Goal: Task Accomplishment & Management: Manage account settings

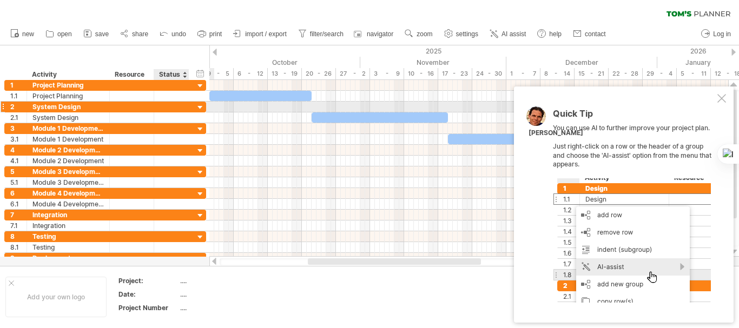
click at [202, 107] on div at bounding box center [200, 108] width 10 height 10
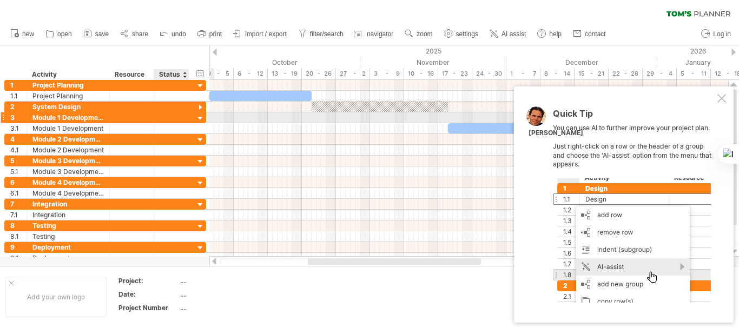
click at [201, 117] on div at bounding box center [200, 119] width 10 height 10
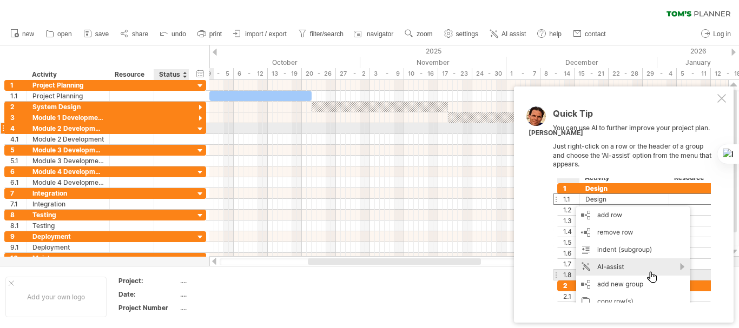
click at [200, 124] on div at bounding box center [200, 129] width 10 height 10
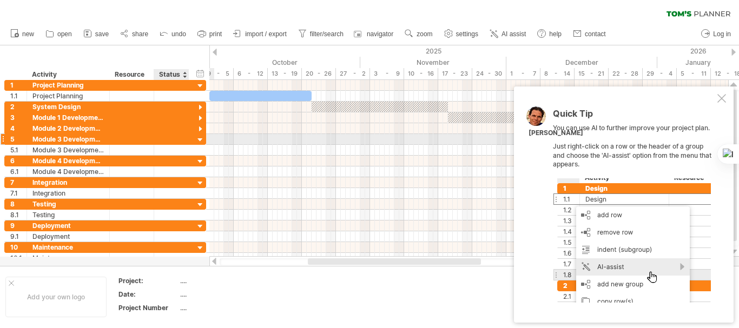
click at [200, 136] on div at bounding box center [200, 140] width 10 height 10
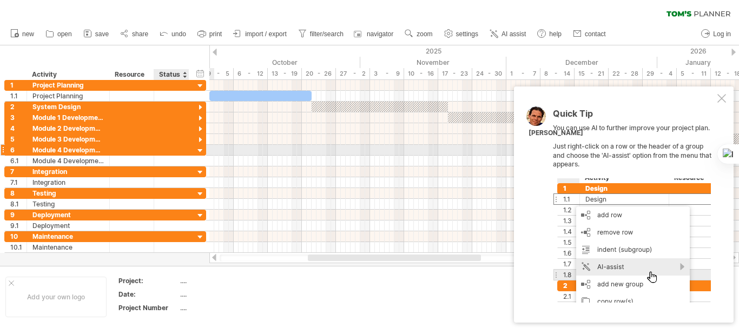
click at [200, 150] on div at bounding box center [200, 151] width 10 height 10
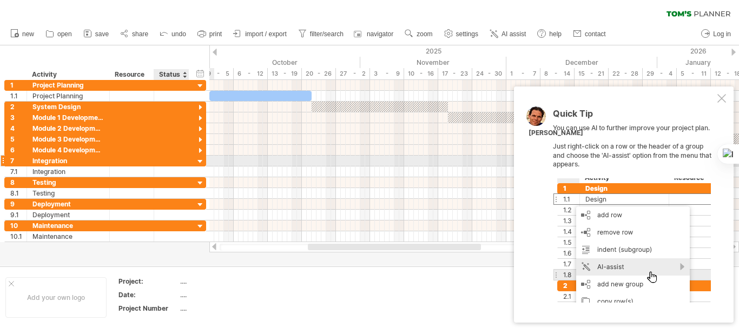
click at [201, 162] on div at bounding box center [200, 162] width 10 height 10
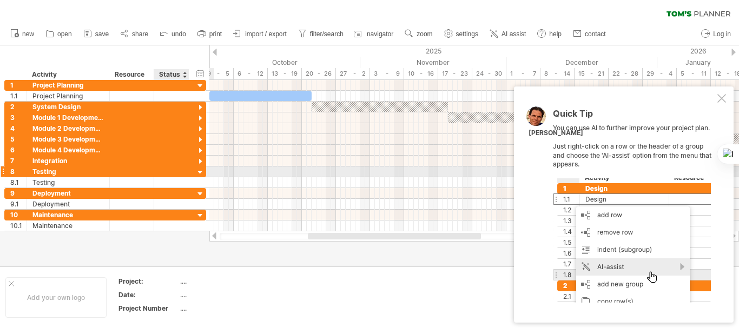
click at [201, 175] on div at bounding box center [200, 173] width 10 height 10
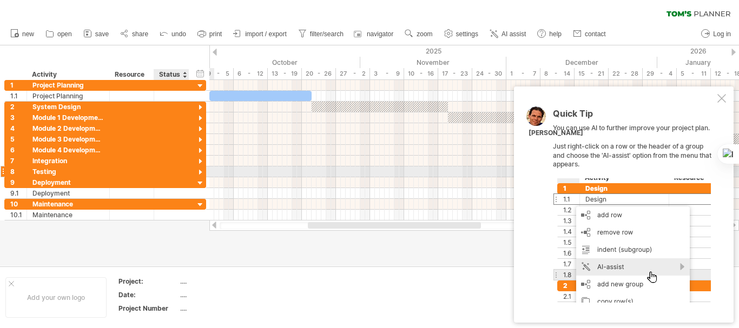
click at [201, 171] on div at bounding box center [200, 173] width 10 height 10
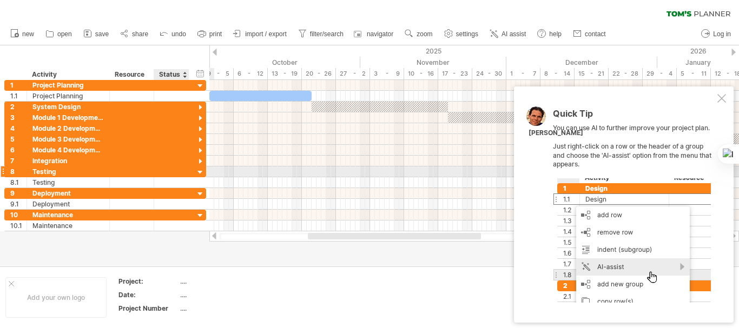
click at [200, 171] on div at bounding box center [200, 173] width 10 height 10
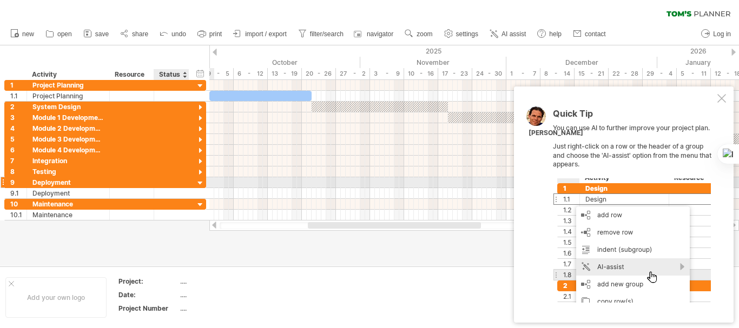
click at [200, 183] on div at bounding box center [200, 183] width 10 height 10
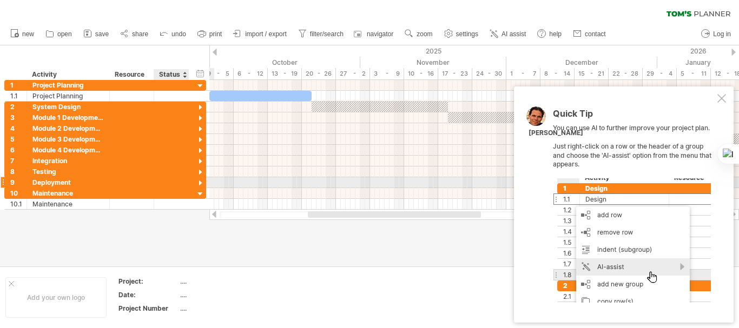
click at [200, 183] on div at bounding box center [200, 183] width 10 height 10
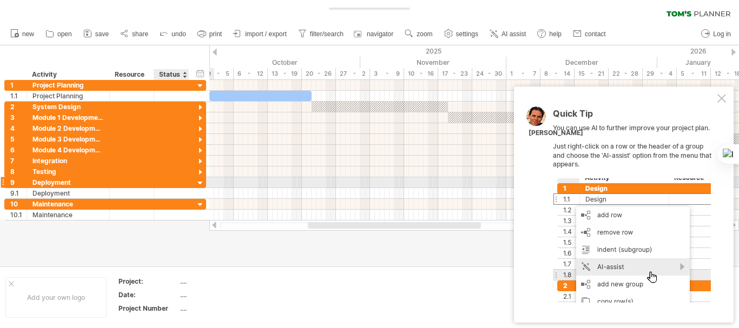
click at [200, 183] on div at bounding box center [200, 183] width 10 height 10
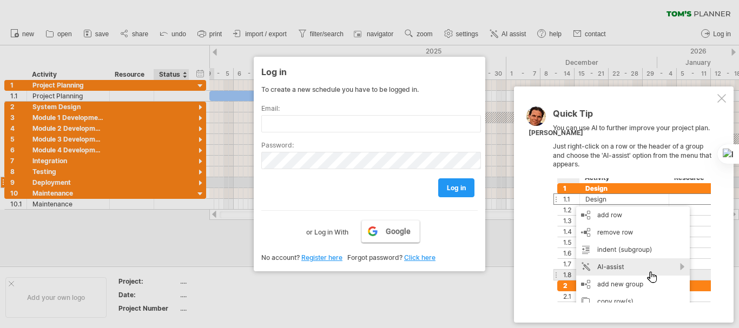
click at [393, 232] on span "Google" at bounding box center [398, 231] width 25 height 9
click at [722, 100] on div at bounding box center [721, 98] width 9 height 9
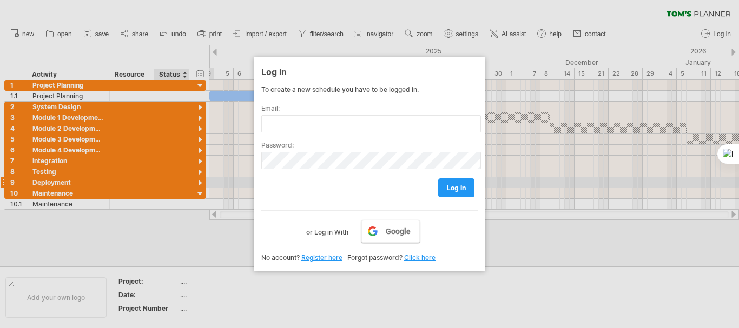
click at [381, 227] on link "Google" at bounding box center [390, 231] width 58 height 23
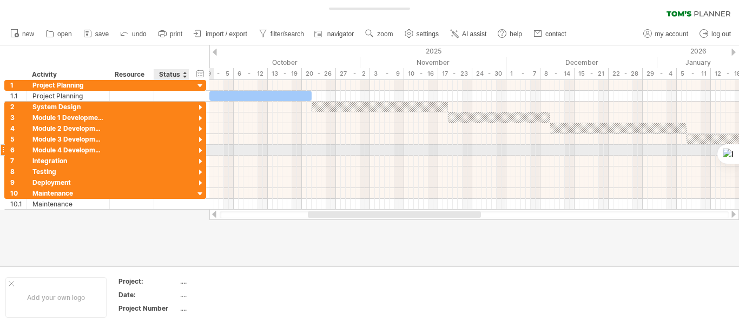
click at [201, 149] on div at bounding box center [200, 151] width 10 height 10
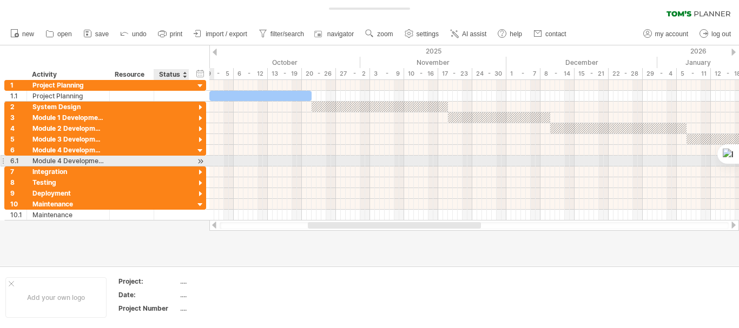
click at [201, 163] on div at bounding box center [200, 161] width 10 height 11
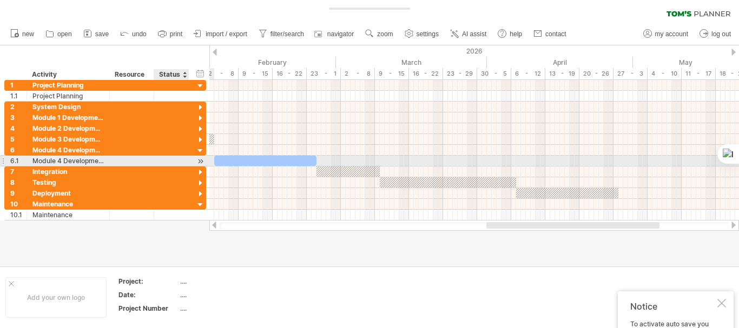
click at [201, 163] on div at bounding box center [200, 161] width 10 height 11
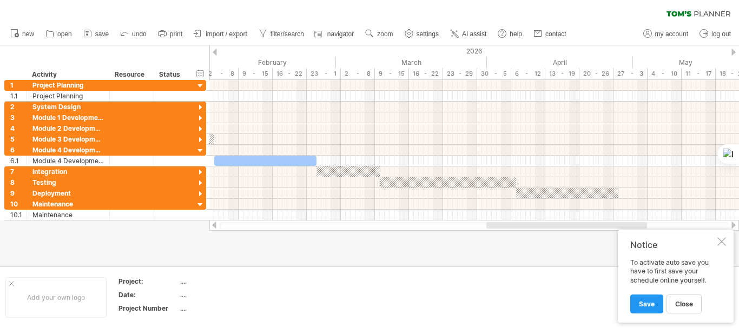
click at [721, 239] on div at bounding box center [721, 241] width 9 height 9
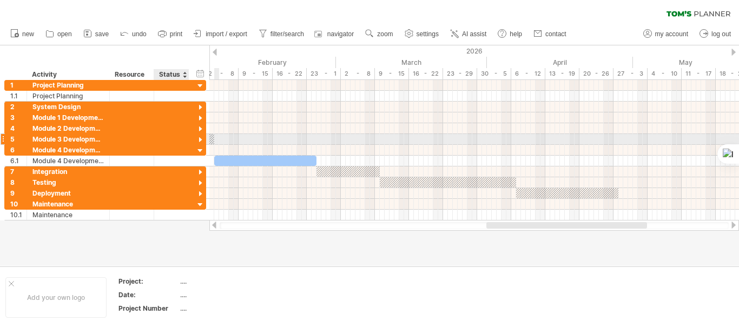
click at [201, 141] on div at bounding box center [200, 140] width 10 height 10
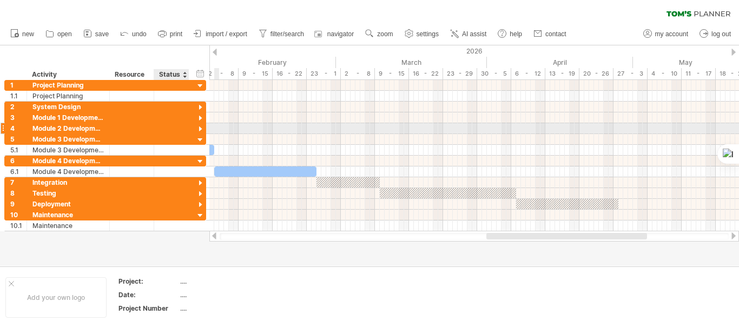
click at [201, 128] on div at bounding box center [200, 129] width 10 height 10
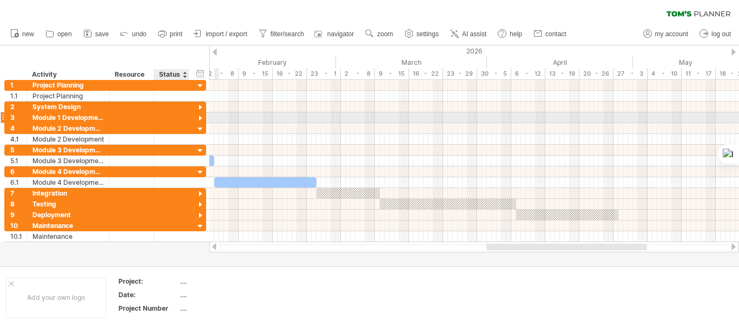
click at [201, 120] on div at bounding box center [200, 119] width 10 height 10
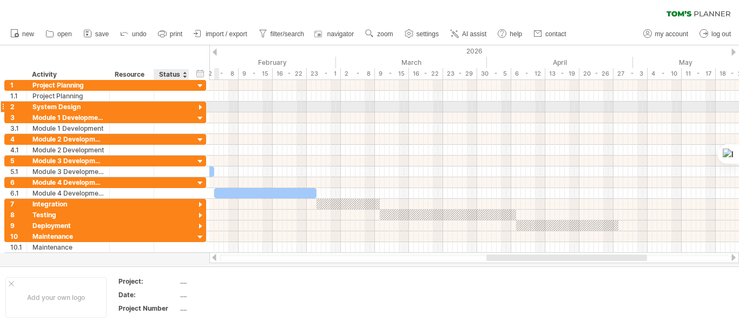
click at [201, 108] on div at bounding box center [200, 108] width 10 height 10
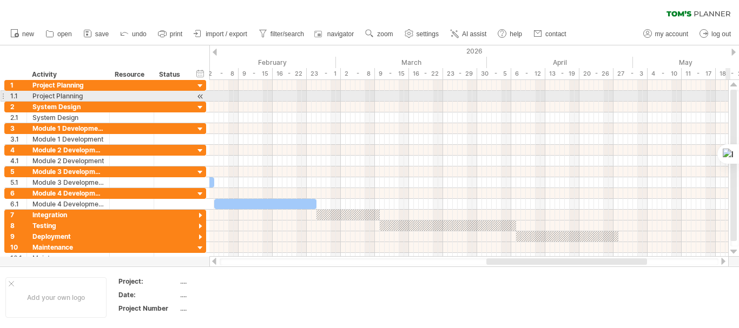
drag, startPoint x: 733, startPoint y: 129, endPoint x: 737, endPoint y: 101, distance: 28.5
click at [738, 101] on div at bounding box center [734, 168] width 9 height 157
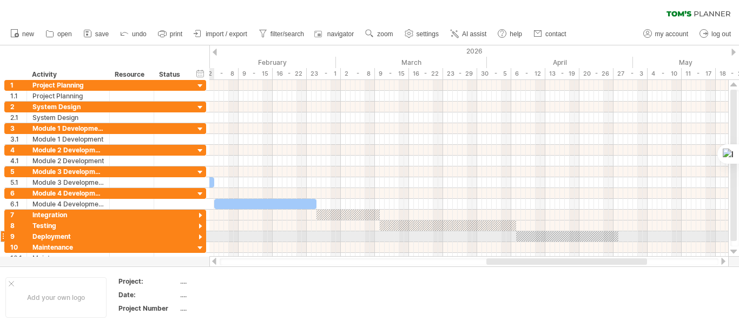
click at [201, 236] on div at bounding box center [200, 238] width 10 height 10
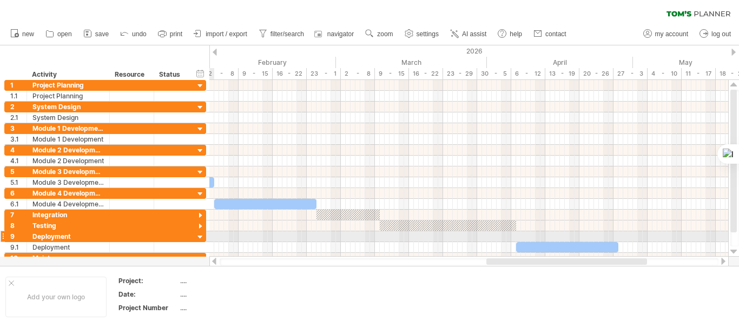
click at [201, 235] on div at bounding box center [200, 238] width 10 height 10
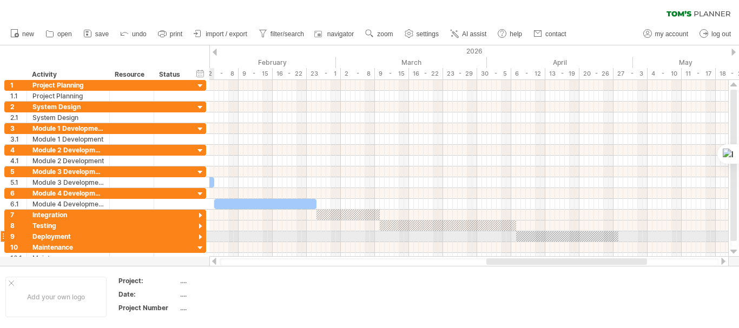
click at [201, 233] on div at bounding box center [200, 238] width 10 height 10
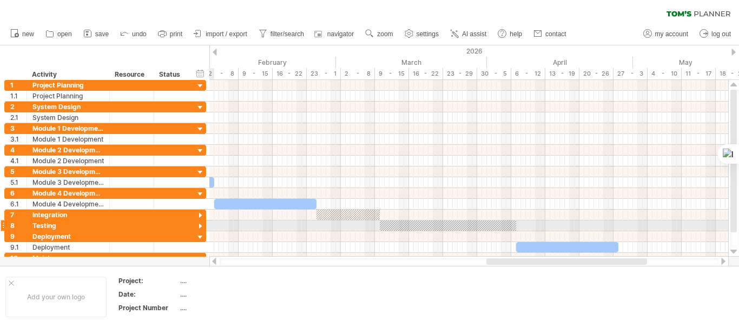
click at [201, 228] on div at bounding box center [200, 227] width 10 height 10
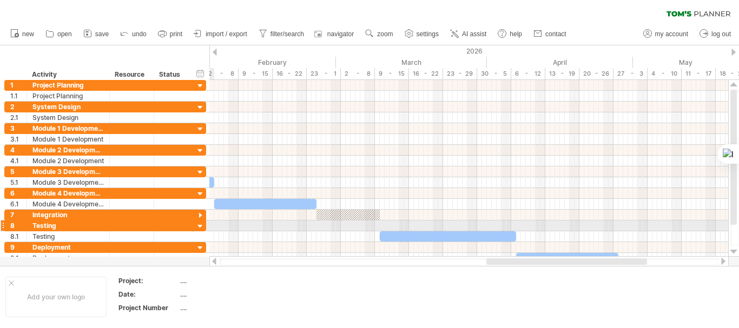
click at [201, 222] on div at bounding box center [200, 227] width 10 height 10
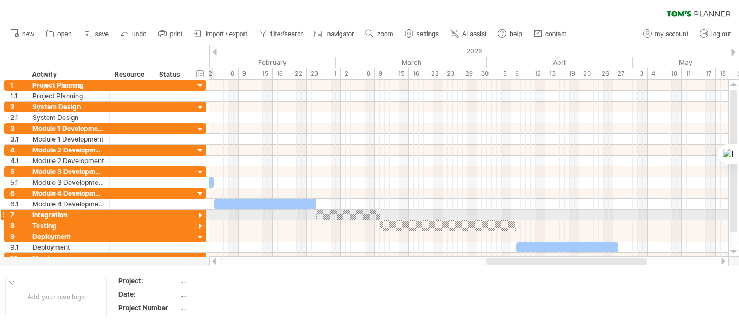
click at [201, 218] on div at bounding box center [200, 216] width 10 height 10
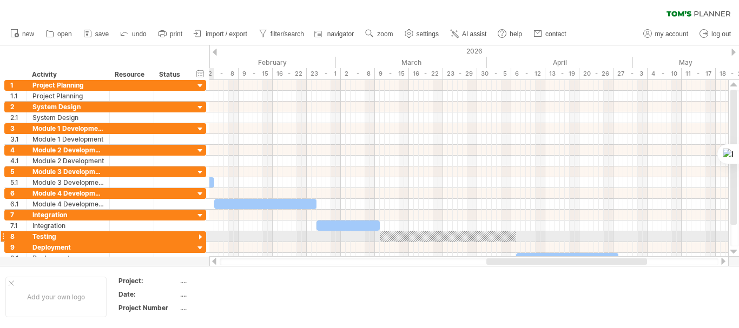
click at [202, 237] on div at bounding box center [200, 238] width 10 height 10
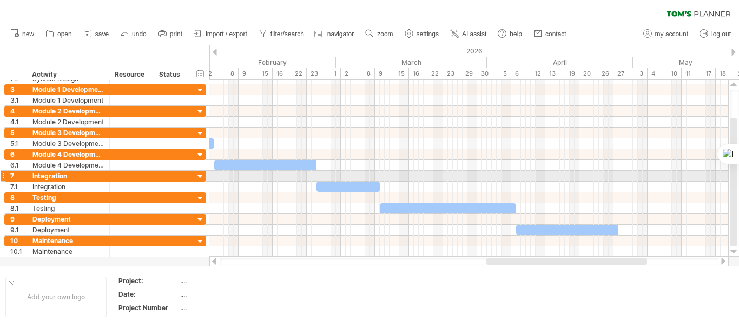
drag, startPoint x: 732, startPoint y: 105, endPoint x: 736, endPoint y: 178, distance: 72.6
click at [736, 178] on div at bounding box center [733, 182] width 6 height 129
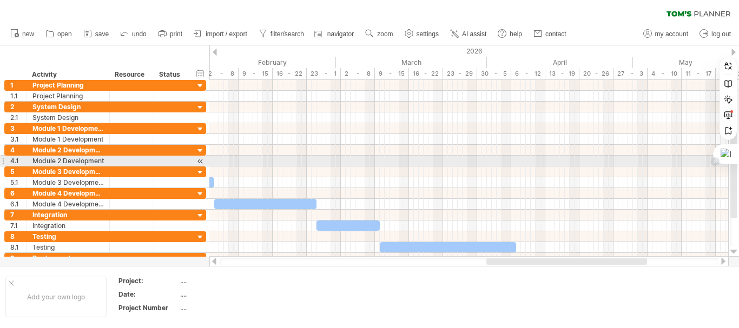
drag, startPoint x: 733, startPoint y: 220, endPoint x: 729, endPoint y: 163, distance: 57.0
click at [729, 163] on html "progress(100%) Trying to reach [DOMAIN_NAME] Connected again... 0% clear filter…" at bounding box center [369, 165] width 739 height 331
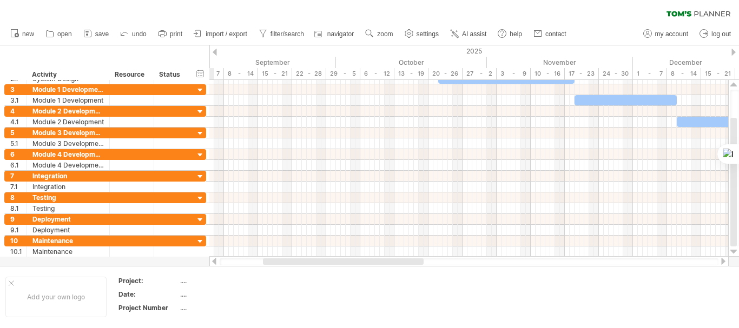
drag, startPoint x: 514, startPoint y: 264, endPoint x: 253, endPoint y: 263, distance: 261.2
click at [263, 263] on div at bounding box center [343, 262] width 161 height 6
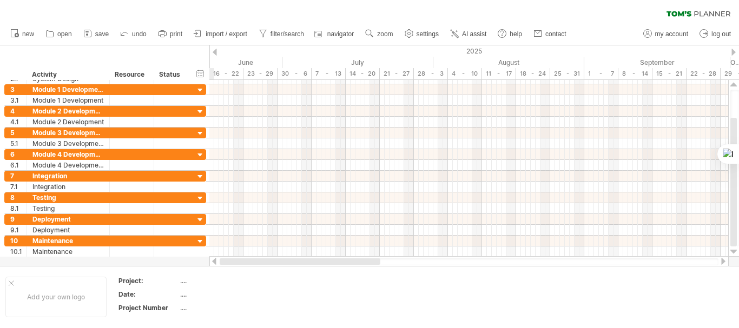
drag, startPoint x: 253, startPoint y: 263, endPoint x: 241, endPoint y: 261, distance: 12.0
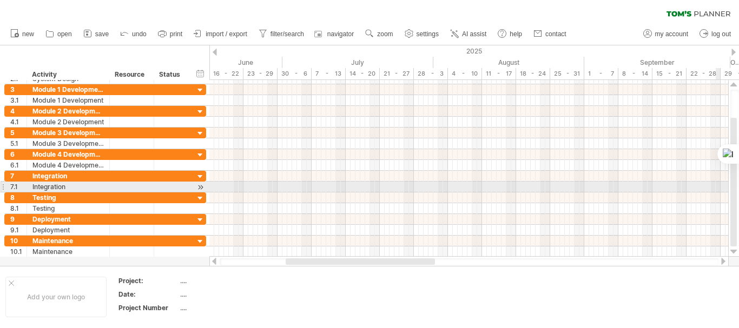
drag, startPoint x: 737, startPoint y: 224, endPoint x: 734, endPoint y: 189, distance: 34.7
click at [734, 189] on div at bounding box center [734, 168] width 9 height 157
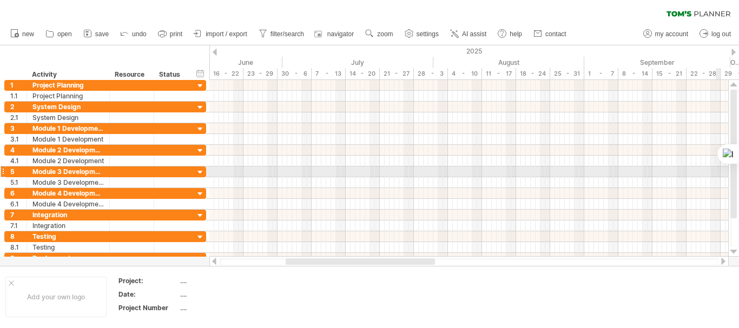
drag, startPoint x: 735, startPoint y: 197, endPoint x: 737, endPoint y: 129, distance: 68.2
click at [738, 130] on div at bounding box center [734, 168] width 9 height 157
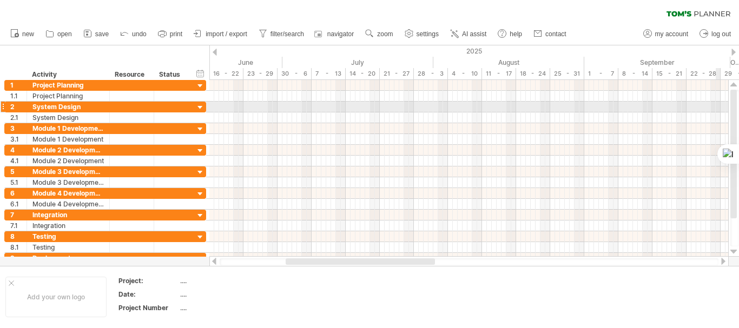
drag, startPoint x: 735, startPoint y: 118, endPoint x: 735, endPoint y: 107, distance: 11.9
click at [735, 107] on div at bounding box center [733, 154] width 6 height 129
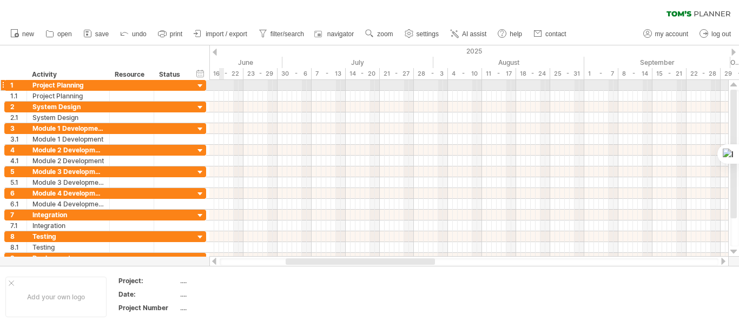
click at [221, 85] on div at bounding box center [468, 85] width 519 height 11
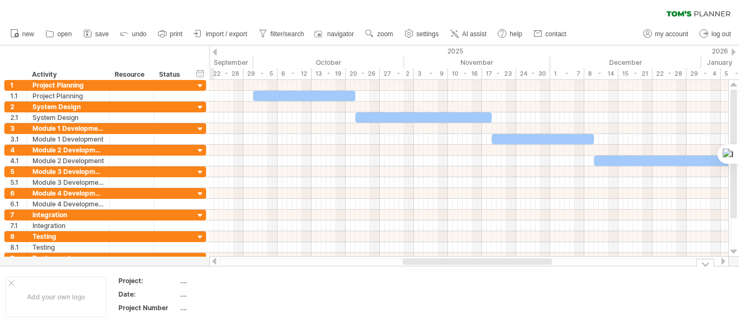
drag, startPoint x: 338, startPoint y: 263, endPoint x: 454, endPoint y: 267, distance: 116.9
click at [454, 267] on div "Trying to reach [DOMAIN_NAME] Connected again... 0% clear filter new 1" at bounding box center [369, 164] width 739 height 328
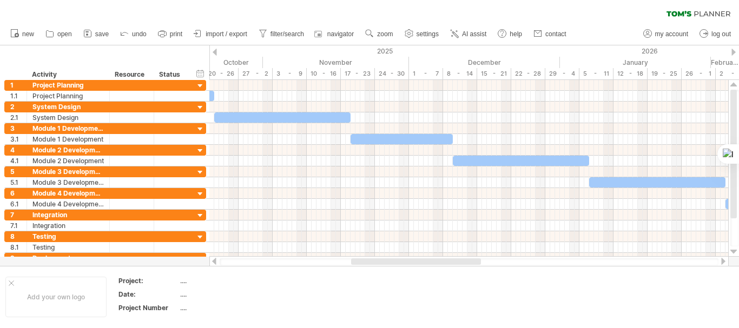
drag, startPoint x: 341, startPoint y: 261, endPoint x: 386, endPoint y: 260, distance: 45.5
click at [386, 260] on div at bounding box center [416, 262] width 130 height 6
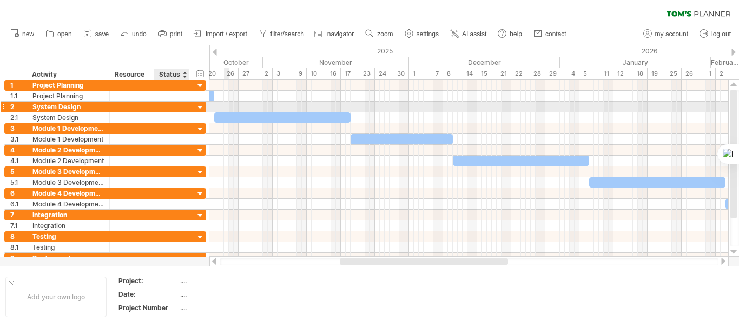
click at [199, 108] on div at bounding box center [200, 108] width 10 height 10
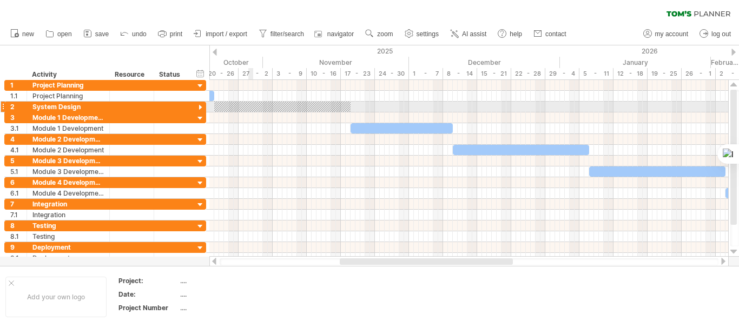
click at [253, 108] on div at bounding box center [282, 107] width 136 height 10
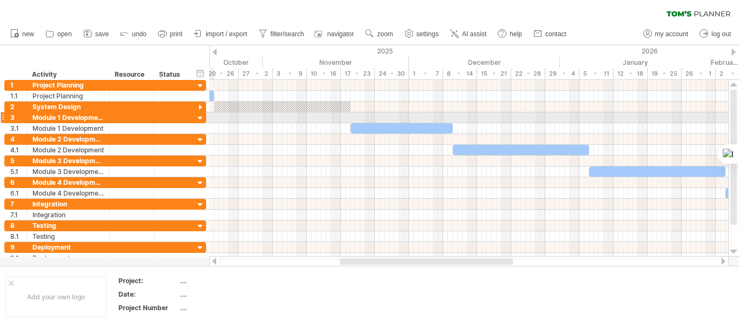
click at [203, 118] on div at bounding box center [200, 119] width 10 height 10
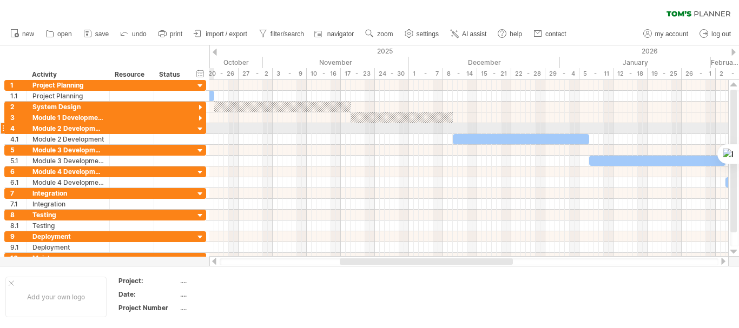
click at [204, 131] on div at bounding box center [200, 129] width 10 height 10
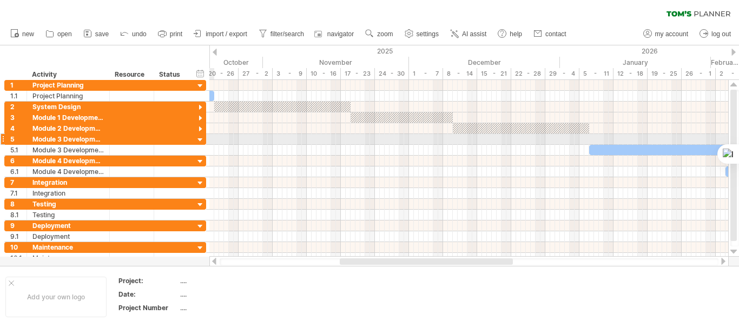
click at [200, 141] on div at bounding box center [200, 140] width 10 height 10
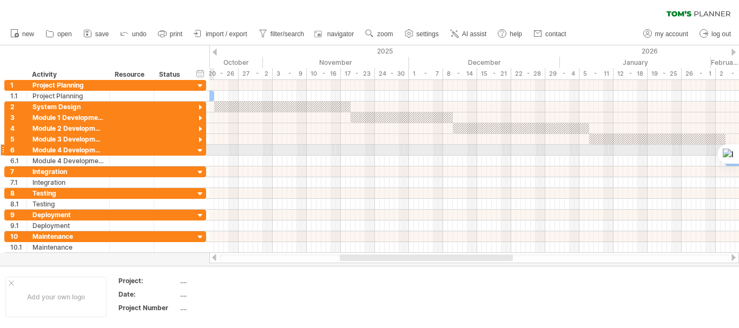
click at [201, 149] on div at bounding box center [200, 151] width 10 height 10
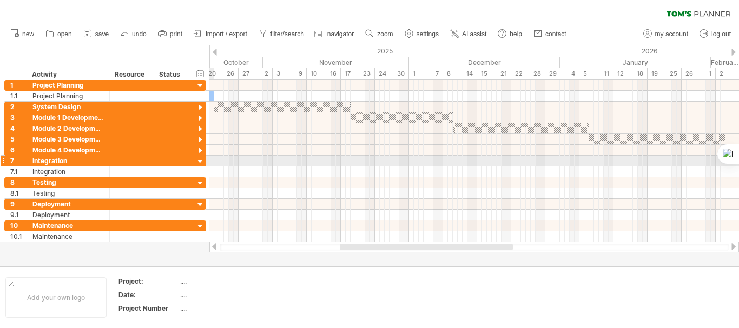
click at [200, 162] on div at bounding box center [200, 162] width 10 height 10
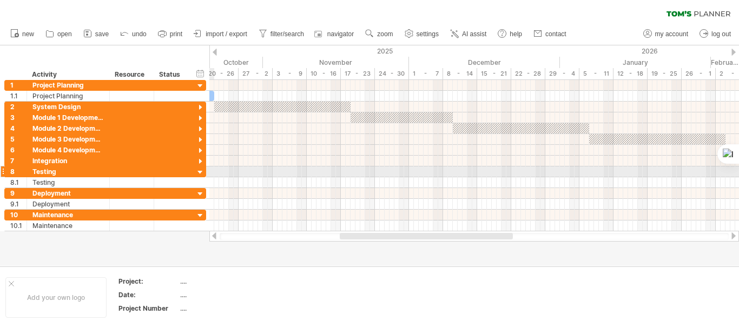
click at [201, 169] on div at bounding box center [200, 173] width 10 height 10
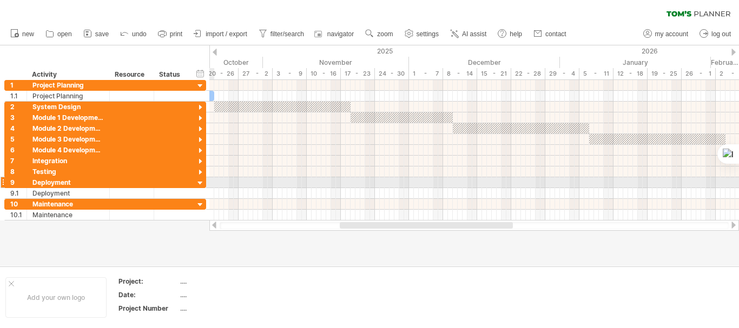
click at [199, 183] on div at bounding box center [200, 183] width 10 height 10
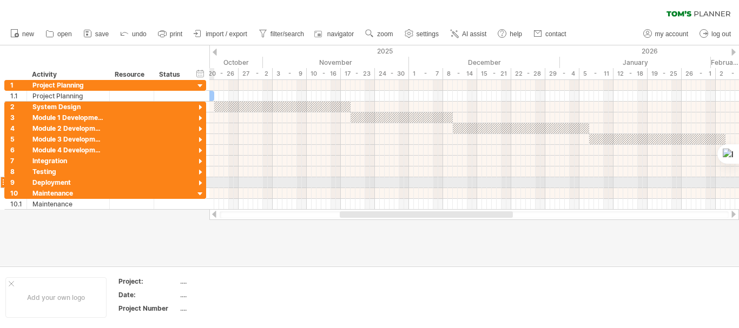
click at [201, 186] on div at bounding box center [200, 183] width 10 height 10
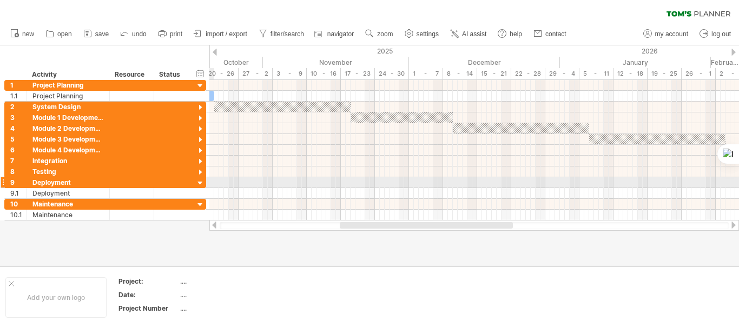
click at [200, 183] on div at bounding box center [200, 183] width 10 height 10
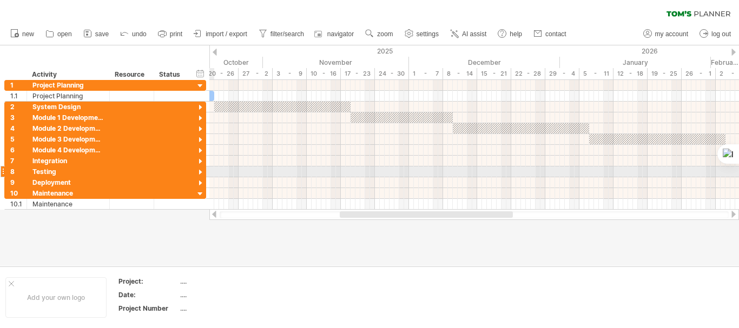
click at [200, 174] on div at bounding box center [200, 173] width 10 height 10
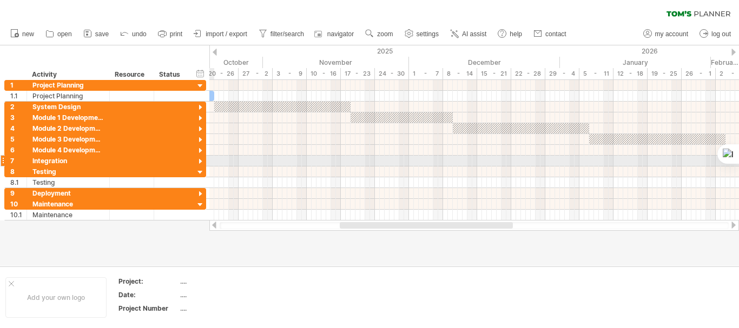
click at [201, 162] on div at bounding box center [200, 162] width 10 height 10
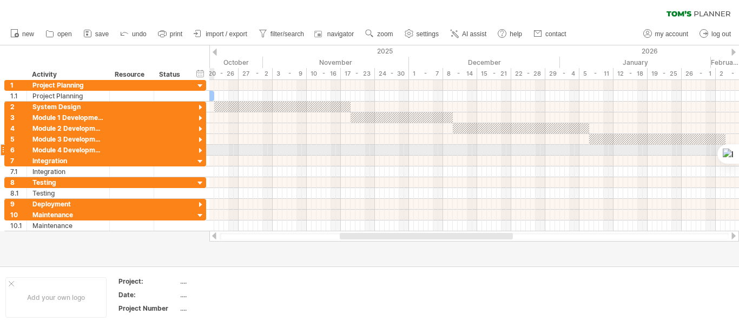
click at [200, 153] on div at bounding box center [200, 151] width 10 height 10
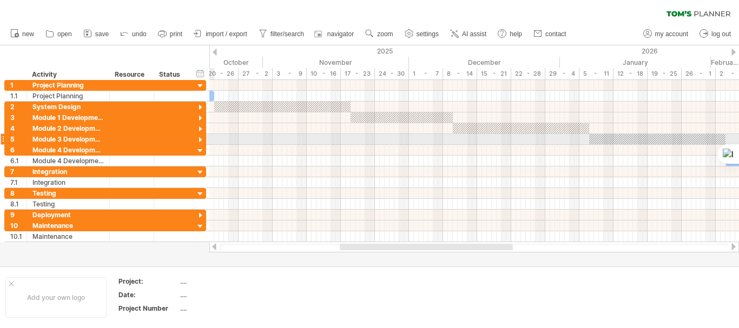
click at [201, 142] on div at bounding box center [200, 140] width 10 height 10
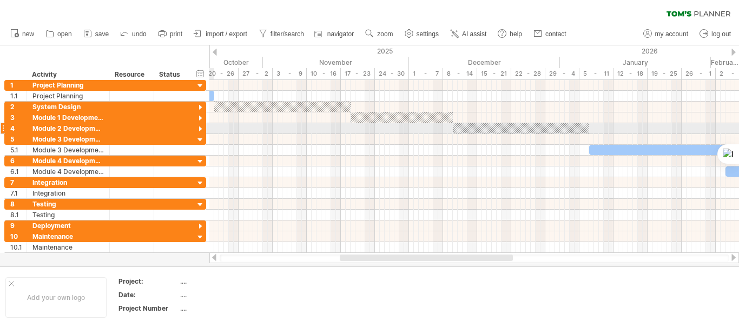
click at [201, 130] on div at bounding box center [200, 129] width 10 height 10
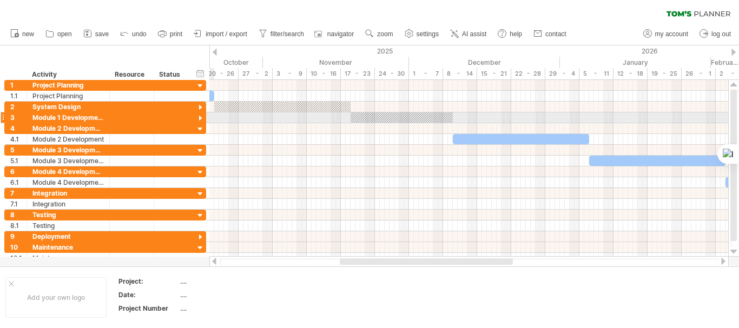
click at [200, 120] on div at bounding box center [200, 119] width 10 height 10
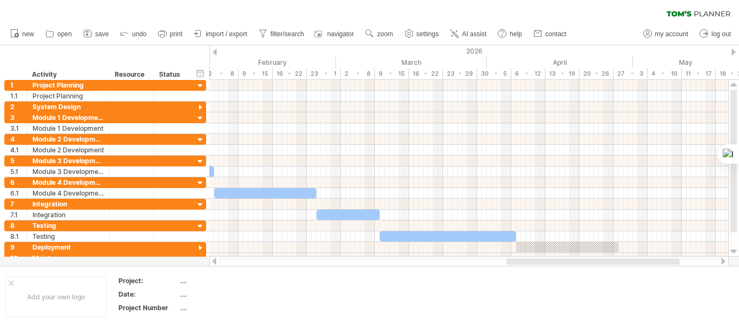
drag, startPoint x: 439, startPoint y: 263, endPoint x: 606, endPoint y: 259, distance: 167.7
click at [606, 260] on div at bounding box center [592, 262] width 173 height 6
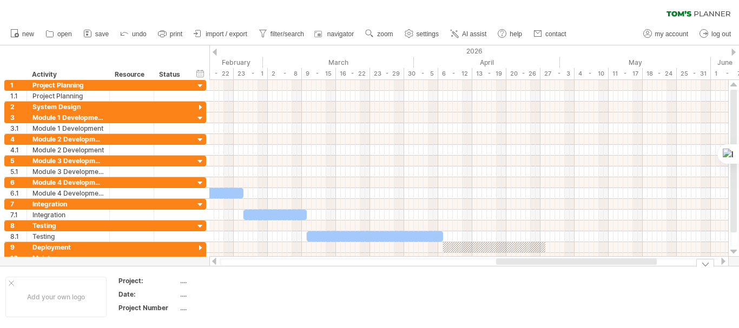
drag, startPoint x: 594, startPoint y: 266, endPoint x: 513, endPoint y: 265, distance: 81.1
click at [513, 265] on div at bounding box center [468, 261] width 519 height 11
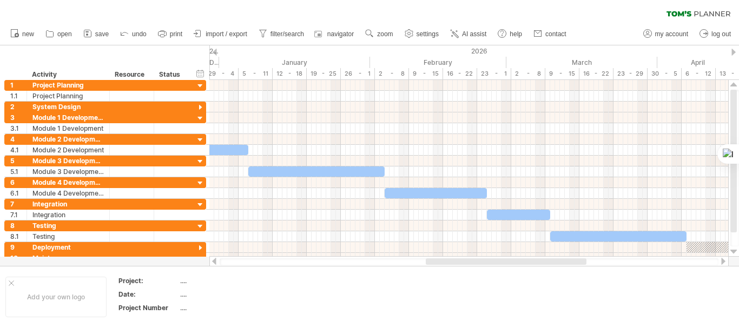
drag, startPoint x: 510, startPoint y: 260, endPoint x: 440, endPoint y: 259, distance: 70.3
click at [440, 259] on div at bounding box center [506, 262] width 161 height 6
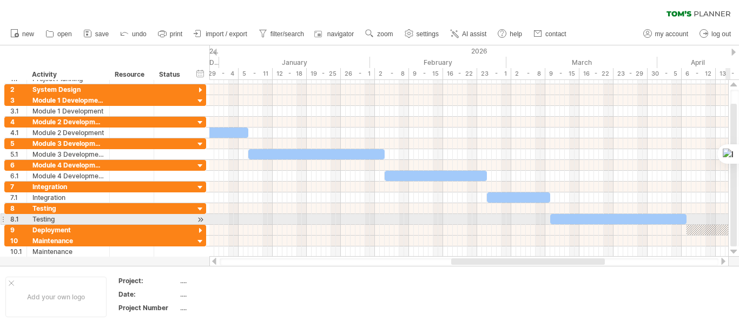
drag, startPoint x: 733, startPoint y: 205, endPoint x: 738, endPoint y: 230, distance: 25.8
click at [738, 226] on div at bounding box center [734, 168] width 9 height 157
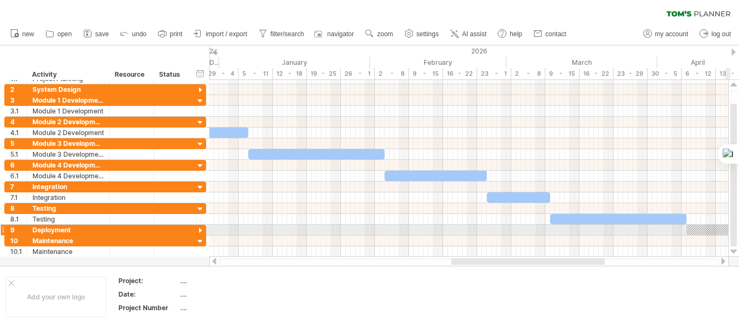
click at [735, 227] on div at bounding box center [733, 175] width 6 height 143
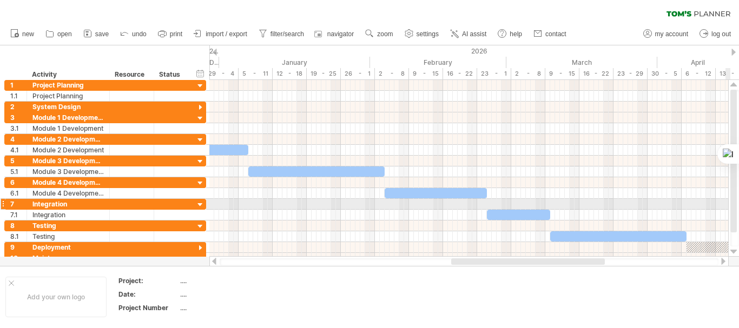
drag, startPoint x: 735, startPoint y: 226, endPoint x: 732, endPoint y: 197, distance: 28.8
click at [732, 197] on div at bounding box center [733, 161] width 6 height 143
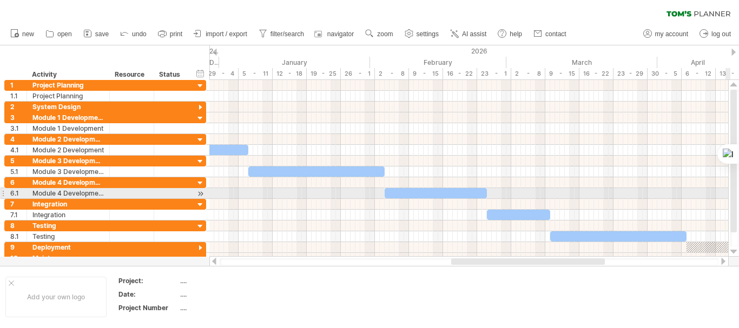
drag, startPoint x: 731, startPoint y: 198, endPoint x: 731, endPoint y: 192, distance: 5.9
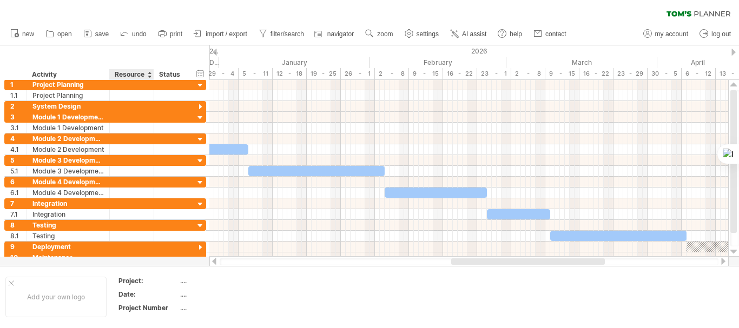
click at [148, 75] on div at bounding box center [149, 74] width 4 height 11
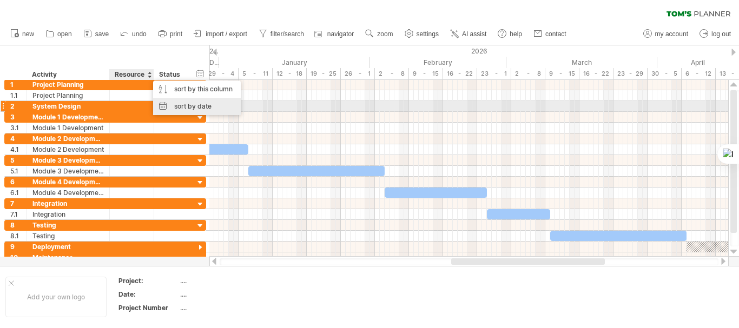
click at [178, 105] on div "sort by date" at bounding box center [197, 106] width 88 height 17
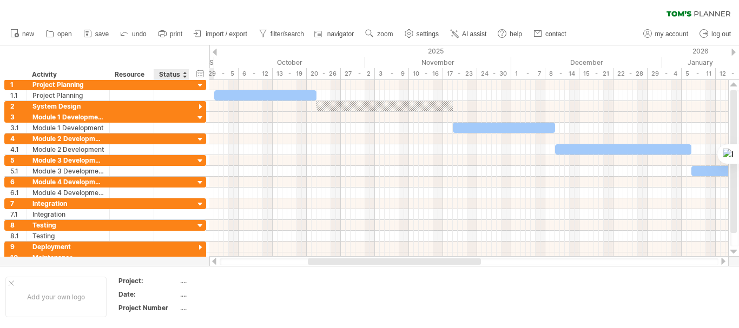
click at [173, 75] on div "Status" at bounding box center [171, 74] width 24 height 11
click at [184, 76] on div at bounding box center [184, 74] width 4 height 11
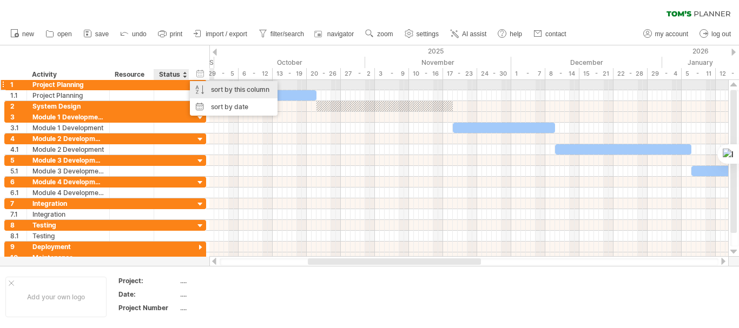
click at [196, 87] on div "sort by this column" at bounding box center [234, 89] width 88 height 17
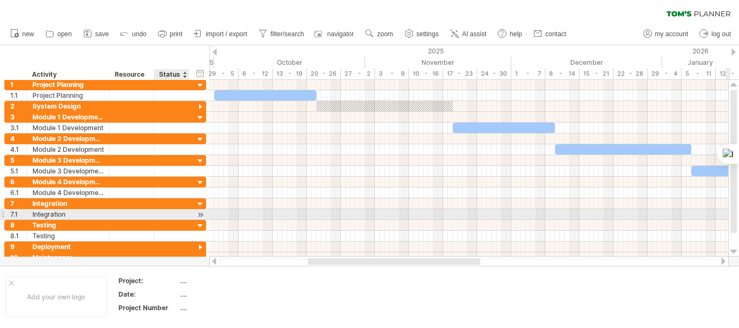
click at [733, 210] on div at bounding box center [733, 161] width 6 height 143
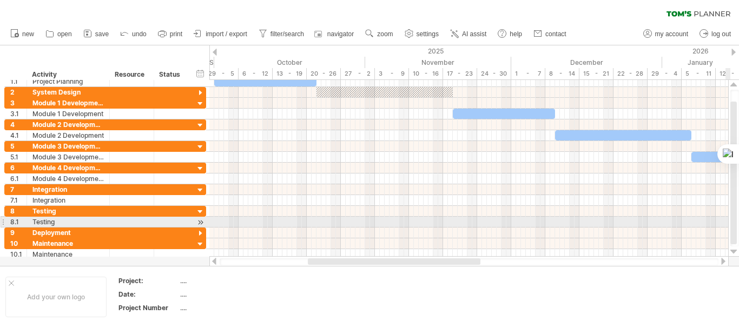
drag, startPoint x: 733, startPoint y: 210, endPoint x: 733, endPoint y: 222, distance: 11.4
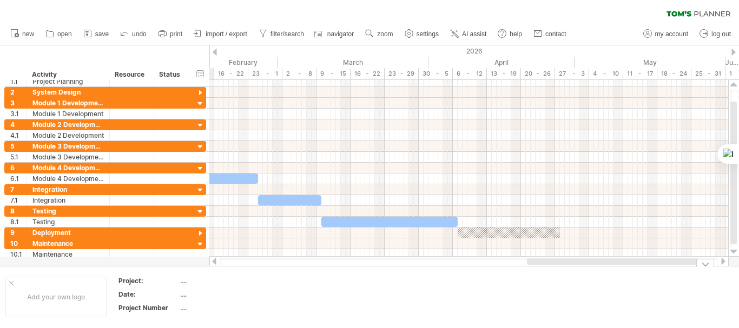
drag, startPoint x: 441, startPoint y: 262, endPoint x: 660, endPoint y: 276, distance: 220.0
click at [660, 276] on div "Trying to reach [DOMAIN_NAME] Connected again... 0% clear filter new 1" at bounding box center [369, 164] width 739 height 328
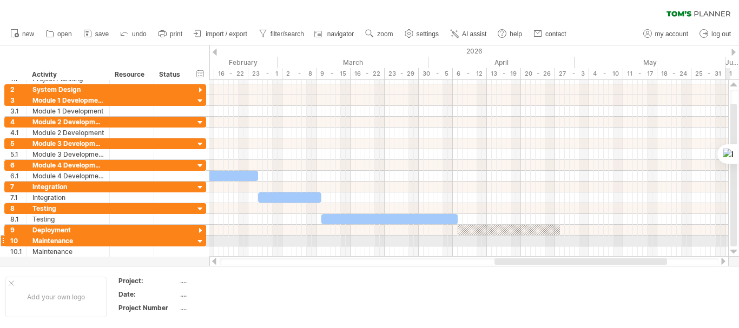
drag, startPoint x: 735, startPoint y: 222, endPoint x: 733, endPoint y: 240, distance: 17.4
click at [733, 240] on div at bounding box center [733, 175] width 6 height 143
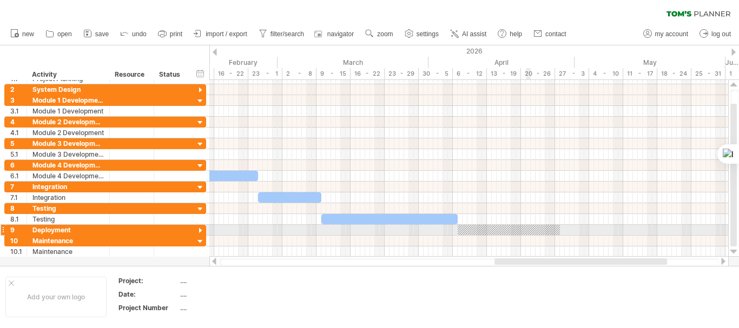
click at [527, 231] on div at bounding box center [509, 230] width 102 height 10
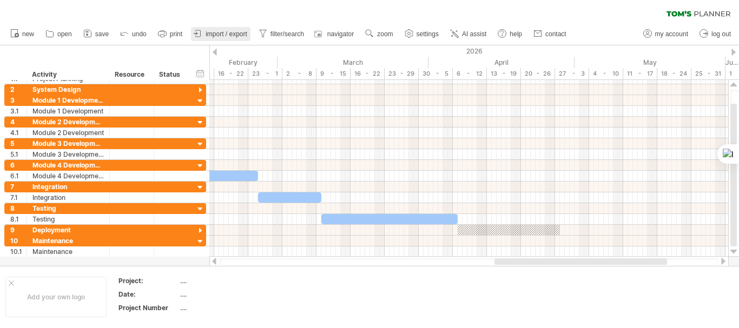
click at [213, 35] on span "import / export" at bounding box center [227, 34] width 42 height 8
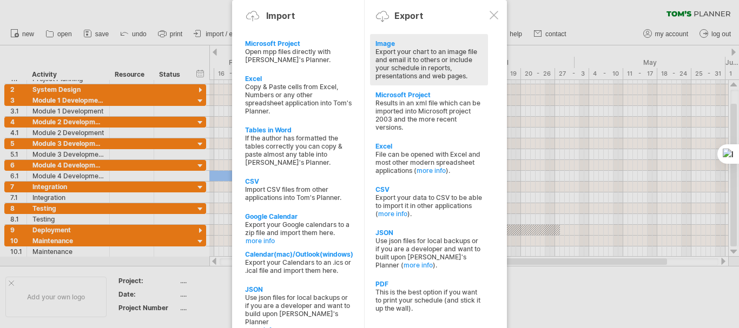
click at [397, 58] on div "Export your chart to an image file and email it to others or include your sched…" at bounding box center [428, 64] width 107 height 32
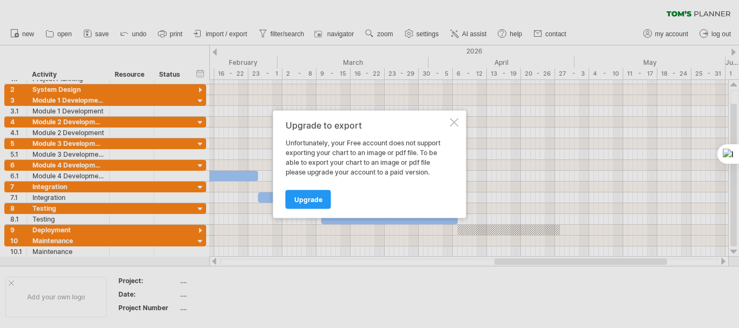
click at [455, 122] on div at bounding box center [454, 122] width 9 height 9
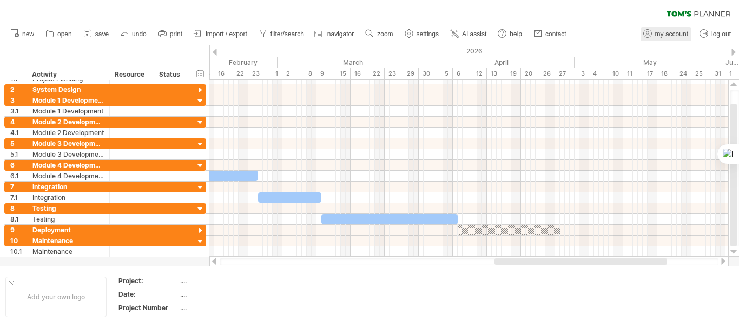
click at [652, 33] on icon at bounding box center [647, 33] width 11 height 11
type input "**********"
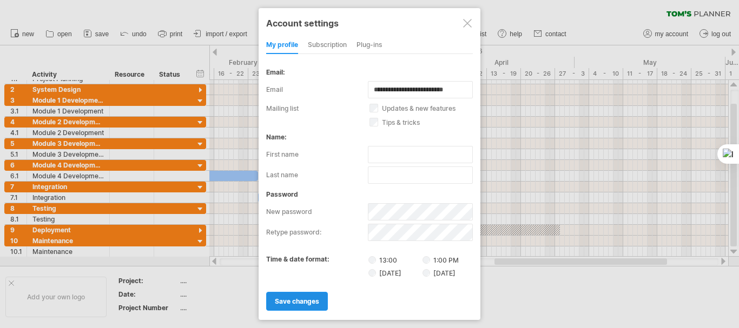
click at [312, 299] on span "save changes" at bounding box center [297, 301] width 44 height 8
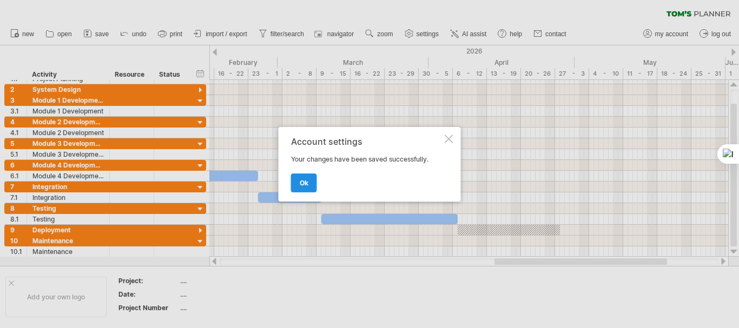
click at [308, 186] on span "ok" at bounding box center [304, 183] width 9 height 8
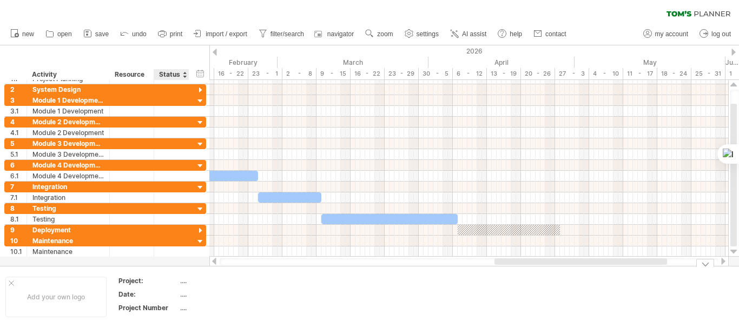
click at [182, 309] on div "...." at bounding box center [225, 307] width 91 height 9
click at [184, 282] on div "...." at bounding box center [225, 280] width 91 height 9
type input "**********"
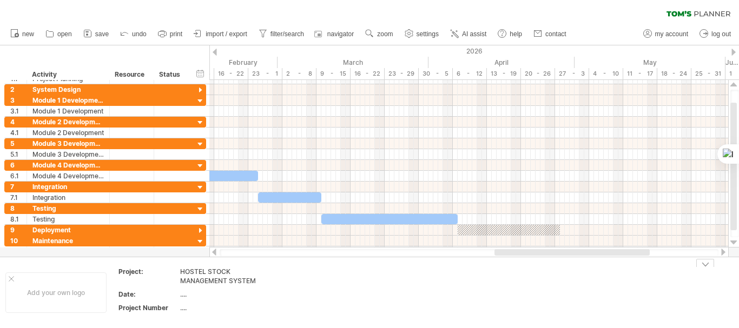
click at [199, 292] on div "...." at bounding box center [225, 294] width 91 height 9
type input "**********"
click at [194, 307] on div "...." at bounding box center [225, 307] width 91 height 9
type input "***"
click at [88, 299] on div "Add your own logo" at bounding box center [55, 293] width 101 height 41
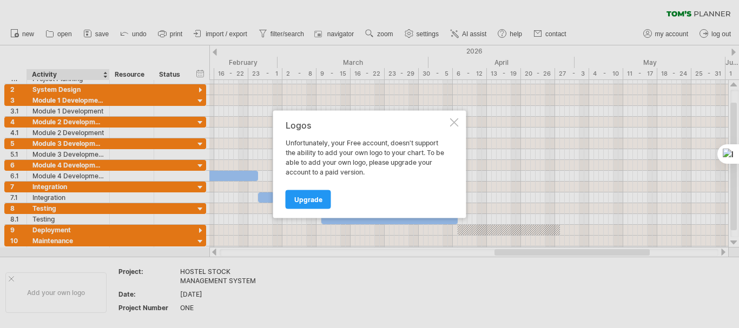
click at [454, 122] on div at bounding box center [454, 122] width 9 height 9
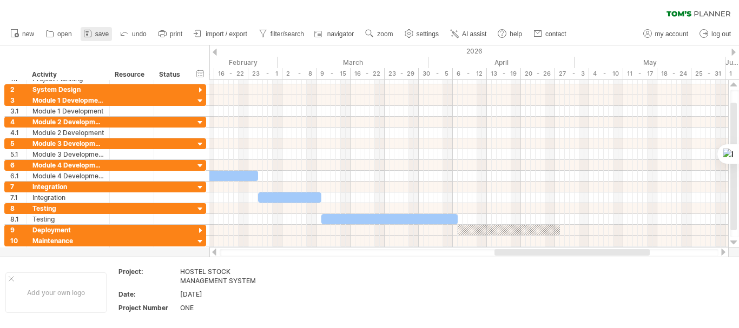
click at [99, 36] on span "save" at bounding box center [102, 34] width 14 height 8
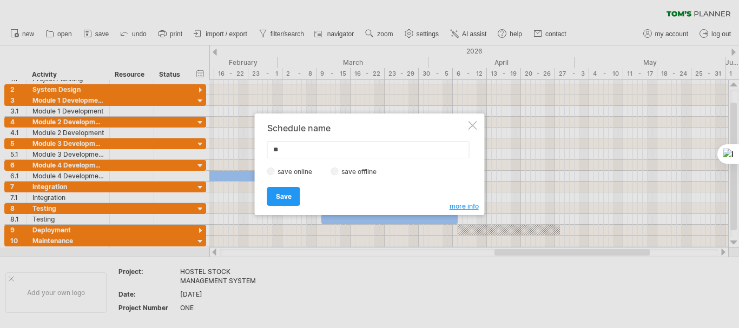
type input "*"
type input "******"
click at [357, 169] on label "save offline" at bounding box center [362, 172] width 47 height 8
click at [288, 196] on span "Save" at bounding box center [284, 197] width 16 height 8
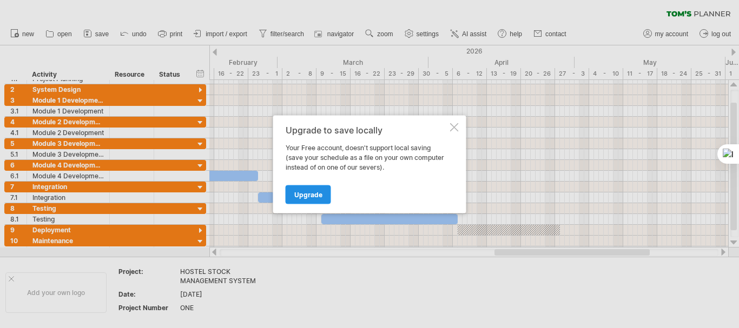
click at [300, 193] on span "Upgrade" at bounding box center [308, 194] width 28 height 8
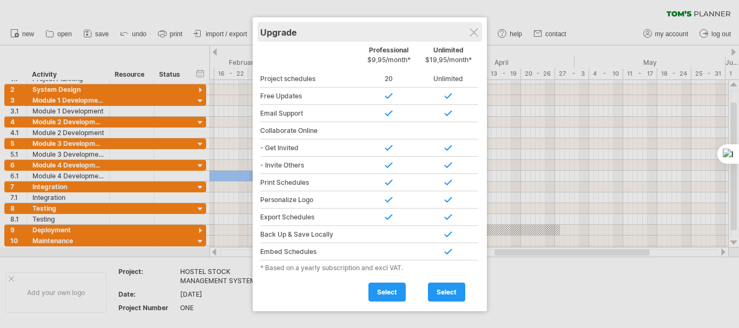
click at [474, 39] on div "Upgrade" at bounding box center [369, 31] width 219 height 19
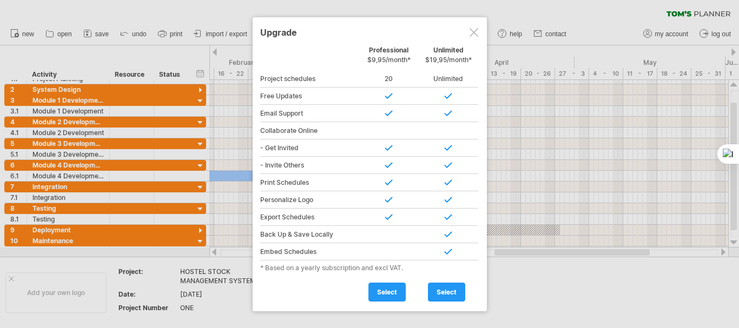
click at [477, 32] on div at bounding box center [473, 32] width 9 height 9
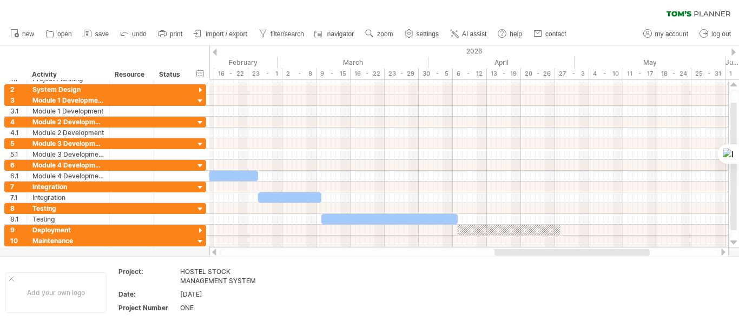
click at [219, 34] on span "import / export" at bounding box center [227, 34] width 42 height 8
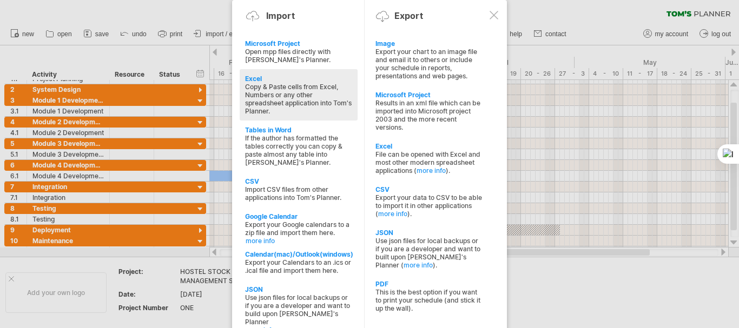
click at [263, 87] on div "Copy & Paste cells from Excel, Numbers or any other spreadsheet application int…" at bounding box center [298, 99] width 107 height 32
type textarea "**********"
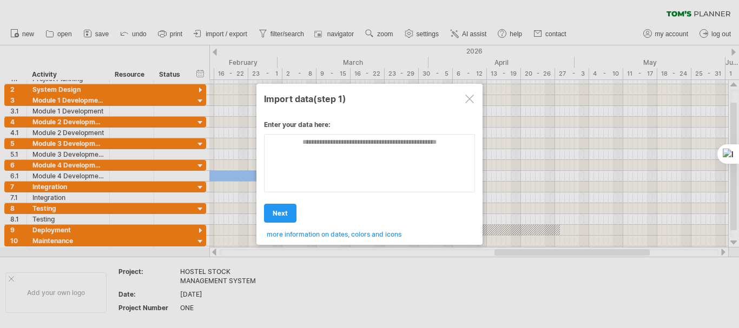
click at [473, 99] on div at bounding box center [469, 99] width 9 height 9
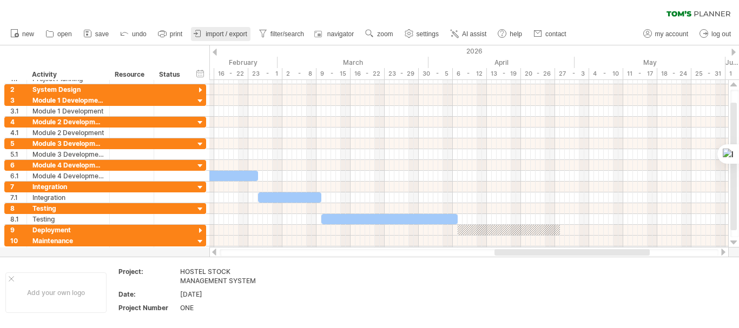
click at [242, 34] on span "import / export" at bounding box center [227, 34] width 42 height 8
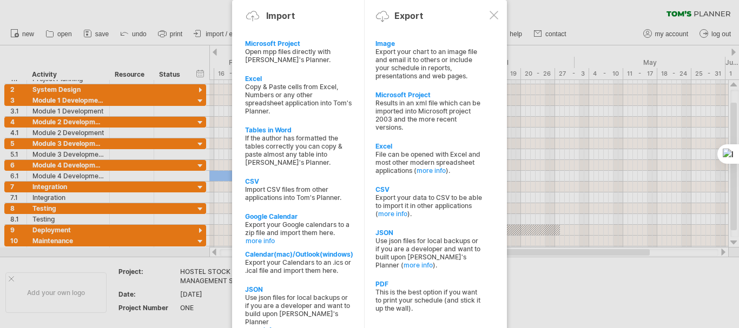
drag, startPoint x: 425, startPoint y: 205, endPoint x: 423, endPoint y: 212, distance: 7.2
click at [424, 208] on div "Export your data to CSV to be able to import it in other applications ( more in…" at bounding box center [428, 206] width 107 height 24
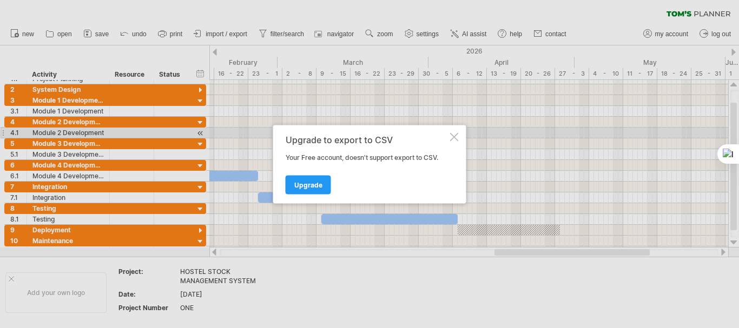
click at [458, 136] on div at bounding box center [454, 137] width 9 height 9
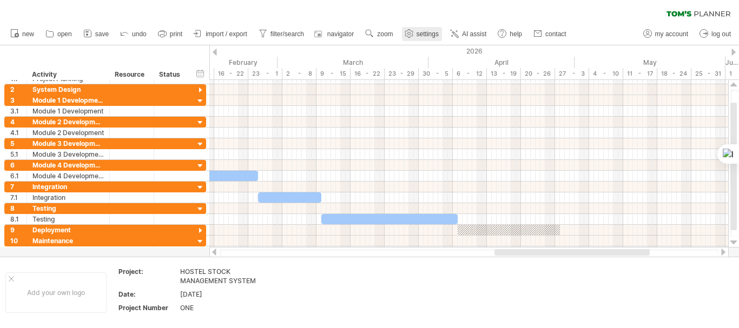
click at [428, 39] on link "settings" at bounding box center [422, 34] width 40 height 14
select select "*"
select select "**"
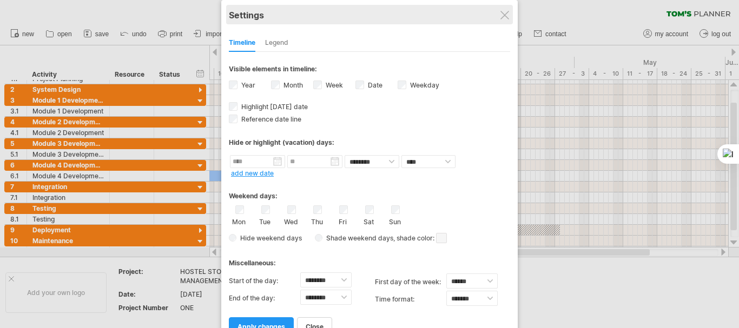
click at [504, 19] on div "**********" at bounding box center [369, 173] width 296 height 346
click at [504, 19] on div "Settings" at bounding box center [369, 14] width 281 height 19
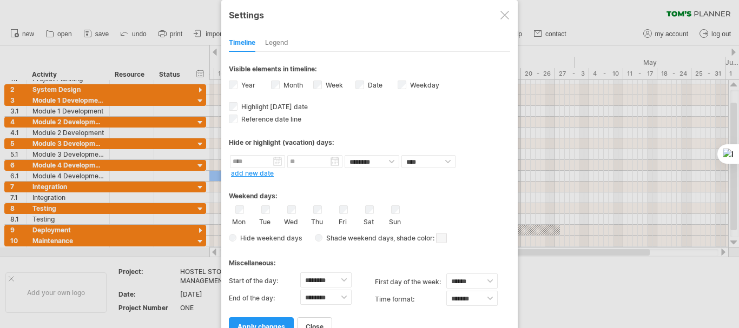
click at [503, 22] on div "**********" at bounding box center [369, 173] width 296 height 346
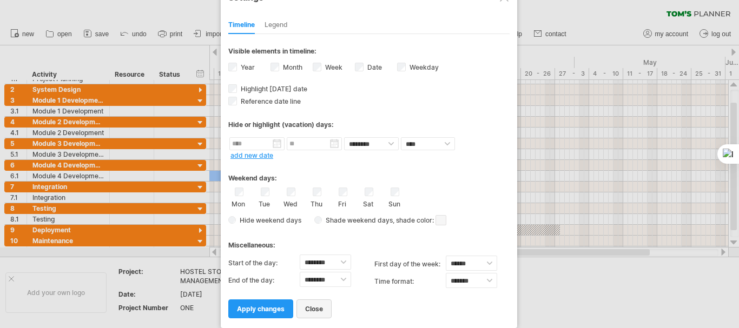
click at [303, 313] on link "close" at bounding box center [313, 309] width 35 height 19
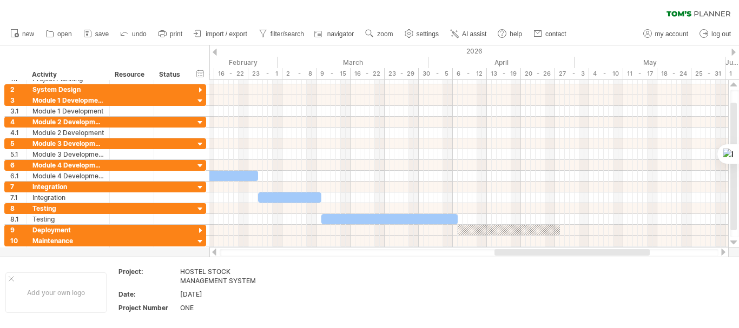
click at [159, 28] on link "print" at bounding box center [170, 34] width 30 height 14
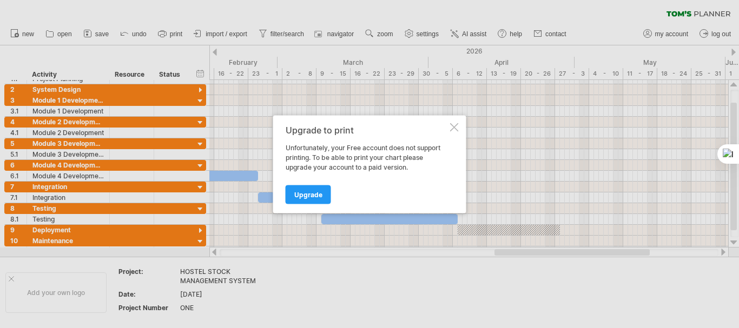
click at [451, 127] on div at bounding box center [454, 127] width 9 height 9
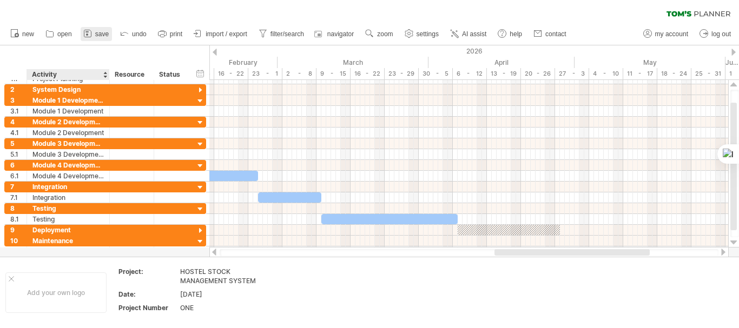
click at [101, 39] on link "save" at bounding box center [96, 34] width 31 height 14
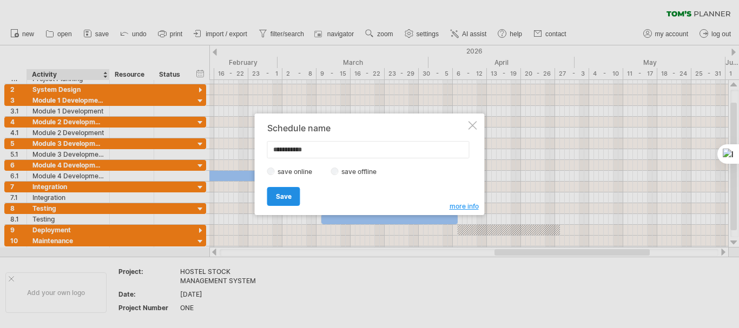
click at [290, 198] on span "Save" at bounding box center [284, 197] width 16 height 8
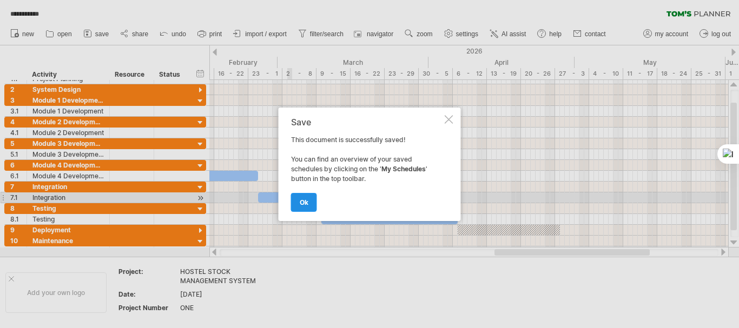
click at [304, 202] on span "ok" at bounding box center [304, 203] width 9 height 8
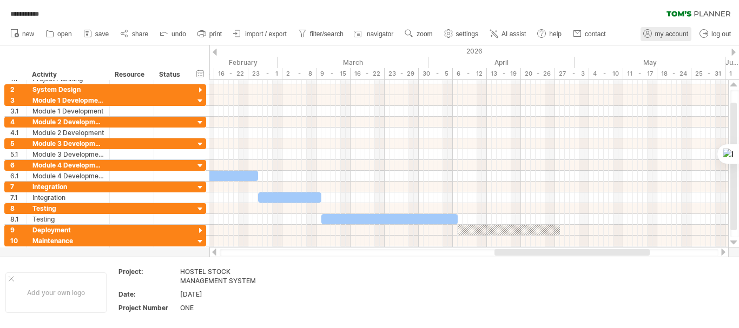
click at [659, 30] on link "my account" at bounding box center [665, 34] width 51 height 14
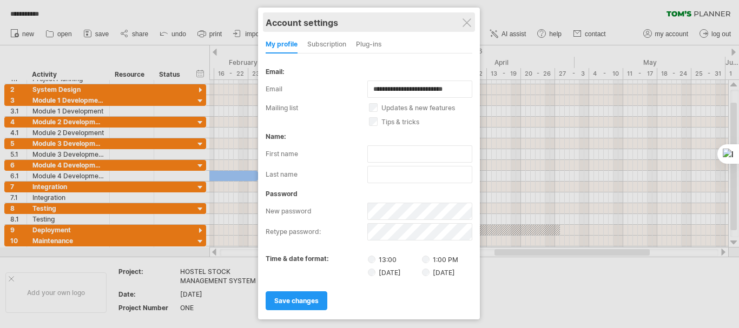
click at [472, 27] on div "Account settings" at bounding box center [369, 21] width 207 height 19
click at [470, 25] on div at bounding box center [466, 22] width 9 height 9
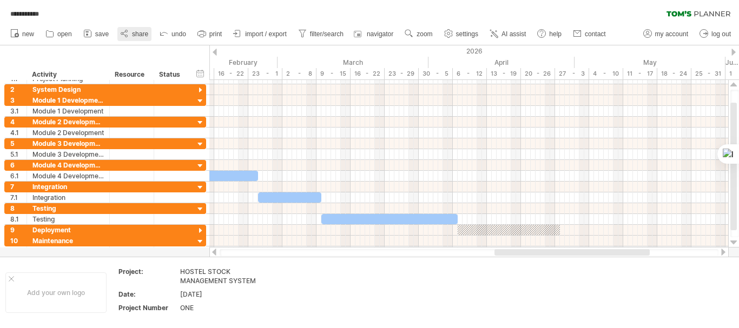
click at [144, 37] on span "share" at bounding box center [140, 34] width 16 height 8
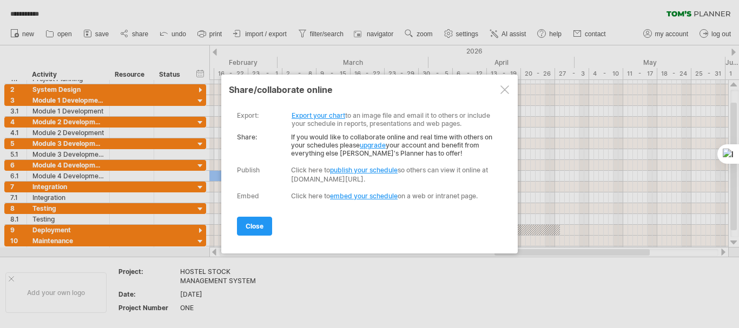
click at [315, 123] on div "export: Export your chart to an image file and email it to others or include yo…" at bounding box center [367, 115] width 260 height 24
click at [313, 116] on link "Export your chart" at bounding box center [319, 115] width 54 height 8
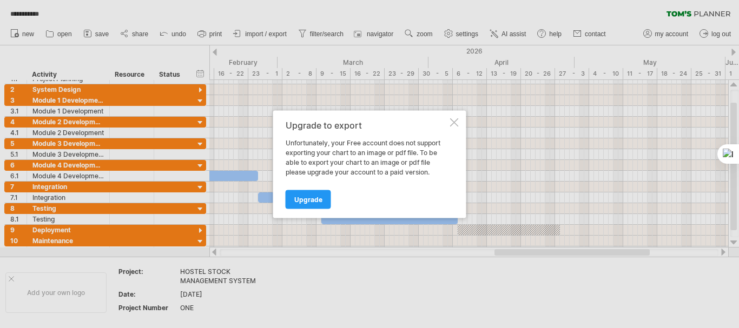
click at [455, 124] on div at bounding box center [454, 122] width 9 height 9
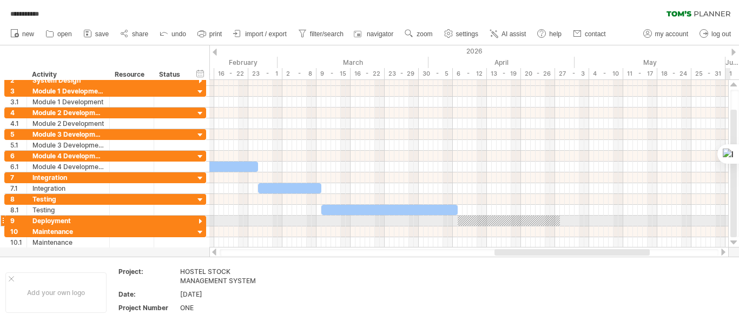
drag, startPoint x: 735, startPoint y: 181, endPoint x: 732, endPoint y: 222, distance: 41.7
click at [732, 222] on div at bounding box center [733, 174] width 6 height 128
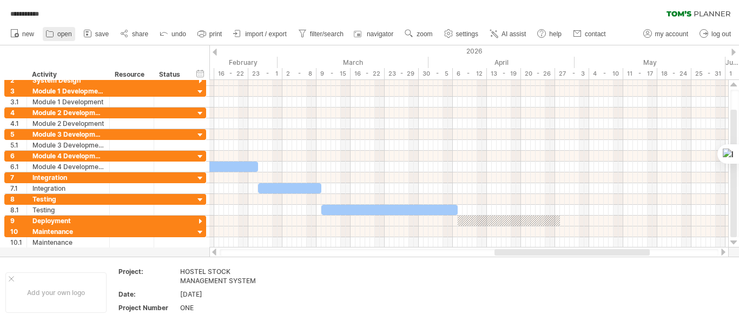
click at [57, 37] on span "open" at bounding box center [64, 34] width 15 height 8
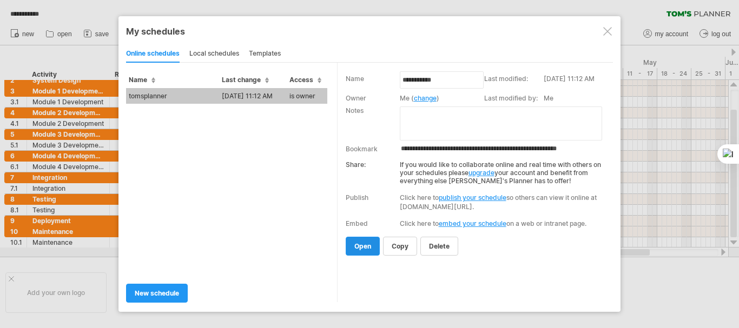
click at [368, 245] on span "open" at bounding box center [362, 246] width 17 height 8
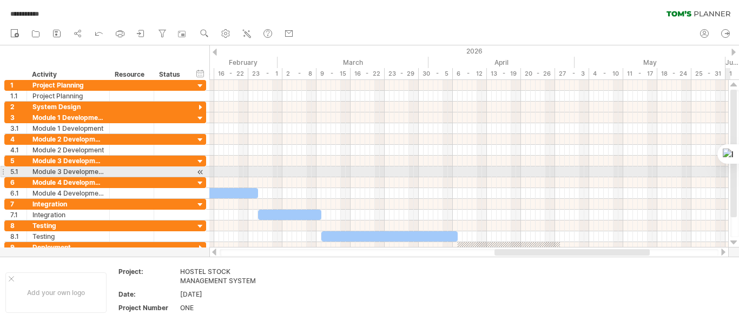
drag, startPoint x: 732, startPoint y: 205, endPoint x: 735, endPoint y: 175, distance: 29.8
click at [735, 175] on div at bounding box center [733, 154] width 6 height 128
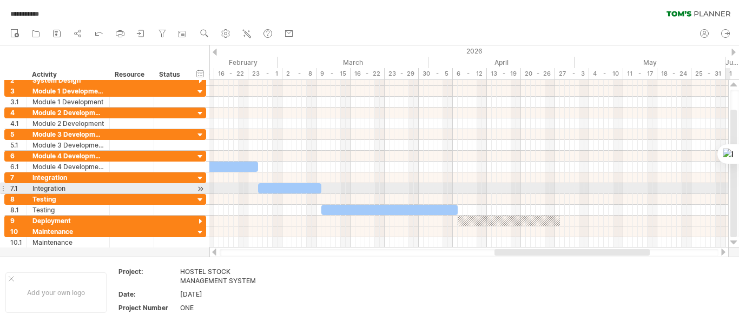
drag, startPoint x: 735, startPoint y: 183, endPoint x: 738, endPoint y: 215, distance: 32.1
click at [738, 215] on html "**********" at bounding box center [369, 165] width 739 height 331
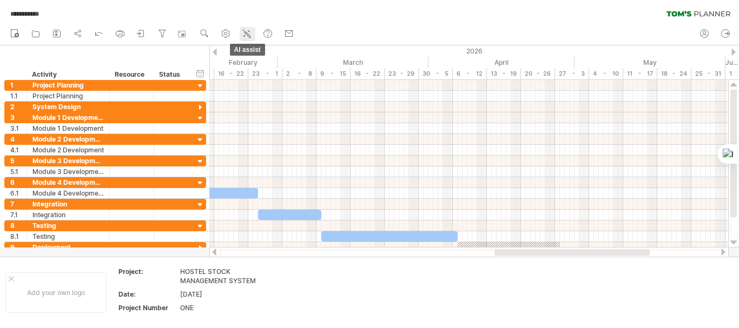
click at [251, 32] on icon at bounding box center [246, 33] width 11 height 11
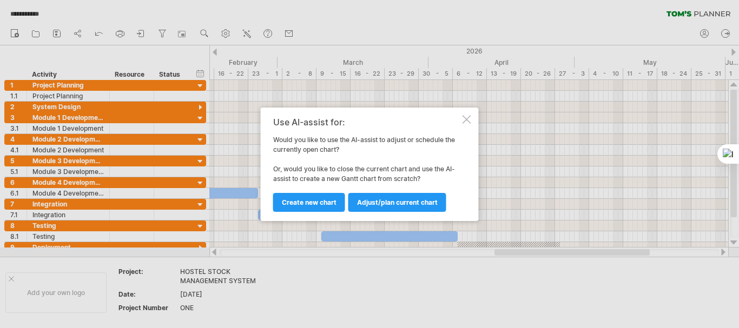
click at [463, 117] on div at bounding box center [466, 119] width 9 height 9
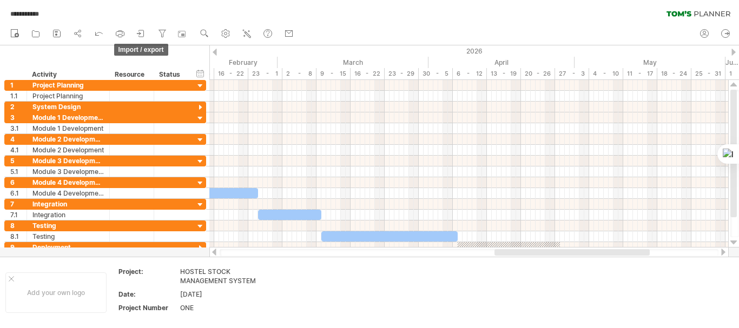
click at [148, 34] on link "import / export" at bounding box center [142, 34] width 16 height 14
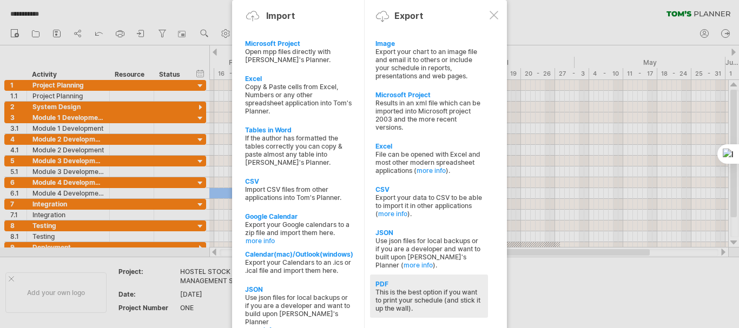
click at [425, 275] on div "PDF This is the best option if you want to print your schedule (and stick it up…" at bounding box center [429, 296] width 118 height 43
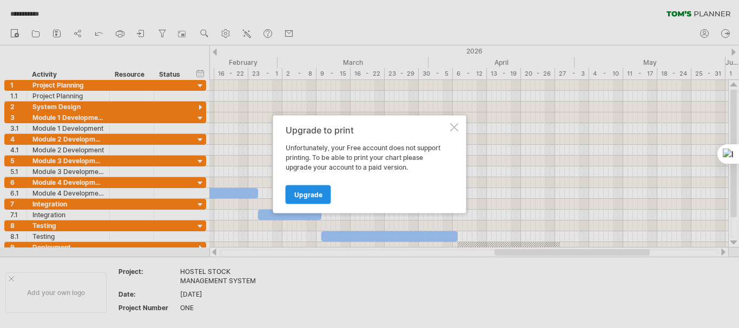
click at [307, 189] on link "Upgrade" at bounding box center [308, 194] width 45 height 19
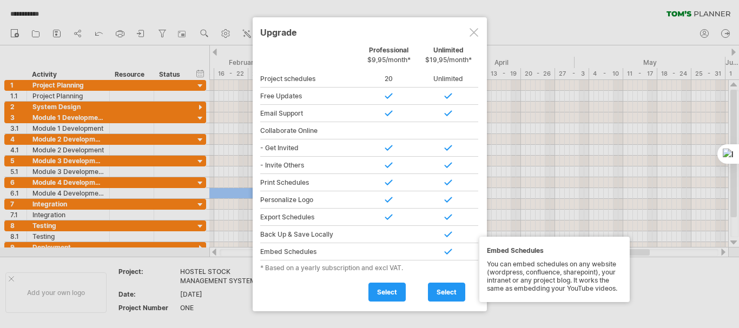
click at [451, 247] on div at bounding box center [448, 251] width 59 height 17
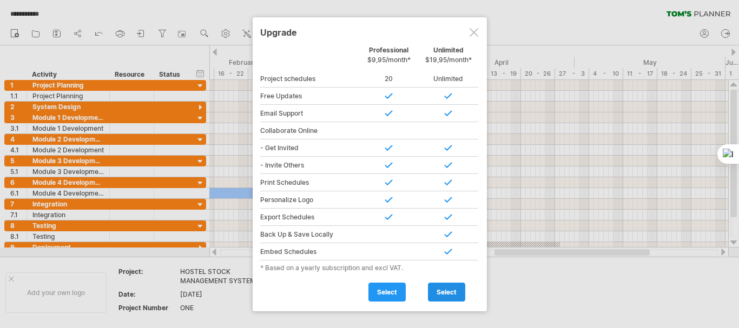
click at [445, 285] on link "select" at bounding box center [446, 292] width 37 height 19
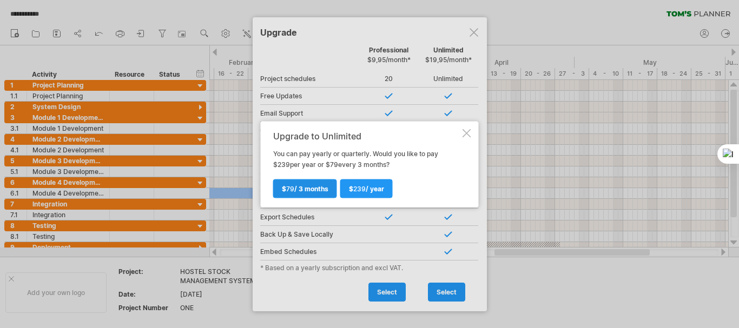
click at [319, 194] on link "$ 79 / 3 months" at bounding box center [305, 188] width 64 height 19
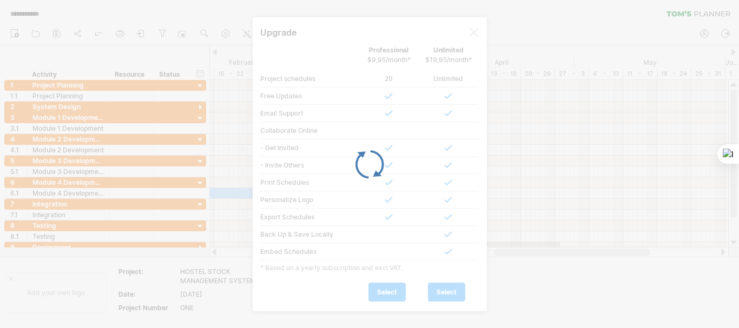
click at [474, 32] on div at bounding box center [369, 164] width 739 height 328
